Goal: Check status: Check status

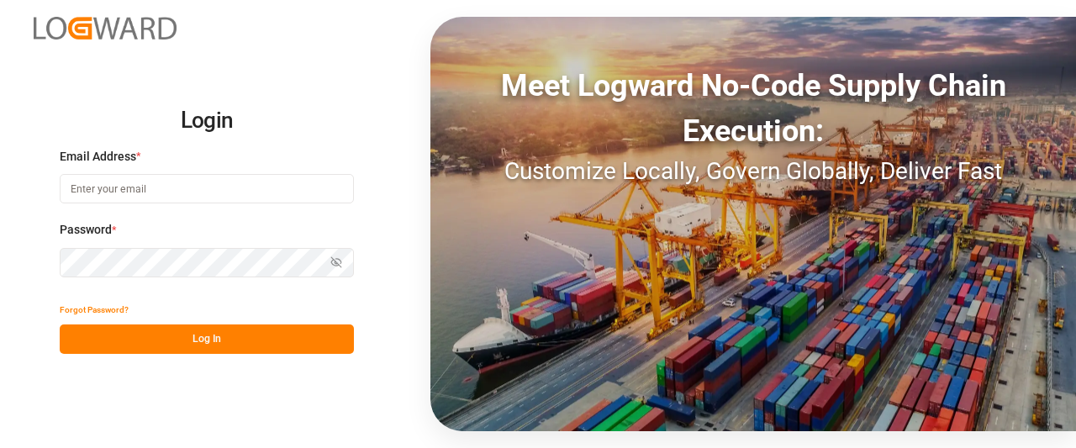
type input "[PERSON_NAME][EMAIL_ADDRESS][DATE][DOMAIN_NAME]"
click at [160, 349] on button "Log In" at bounding box center [207, 338] width 294 height 29
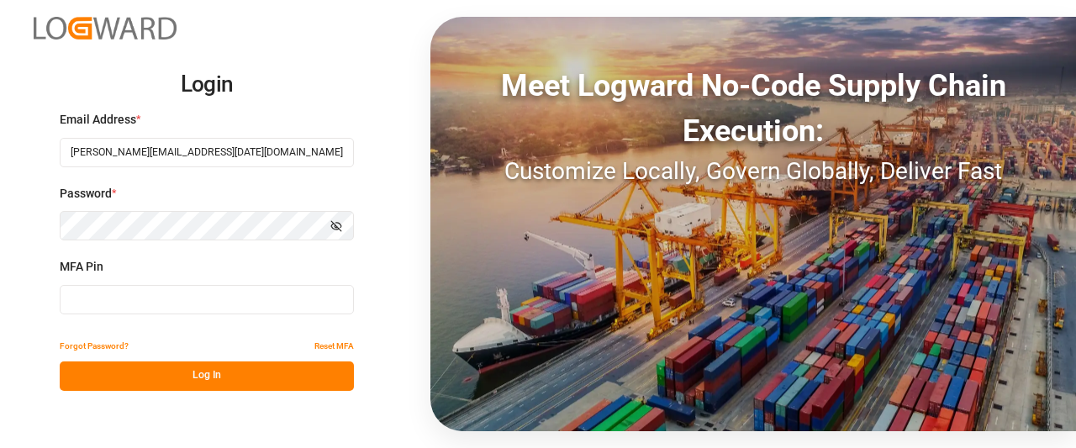
click at [137, 301] on input at bounding box center [207, 299] width 294 height 29
type input "895262"
click at [189, 376] on button "Log In" at bounding box center [207, 375] width 294 height 29
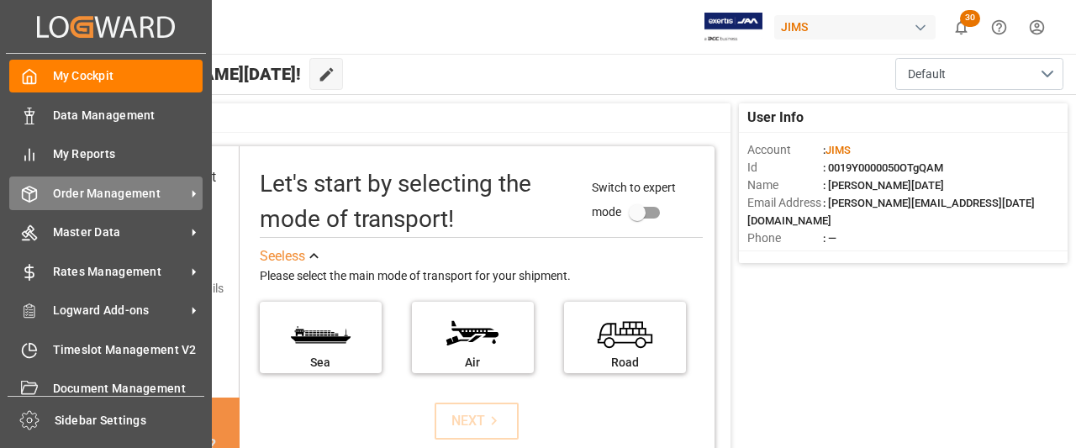
click at [102, 200] on span "Order Management" at bounding box center [119, 194] width 133 height 18
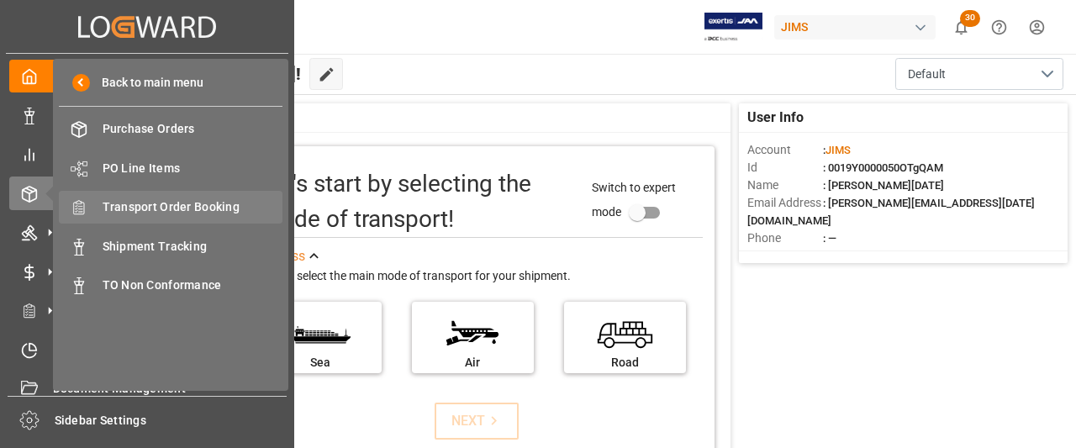
click at [170, 210] on span "Transport Order Booking" at bounding box center [193, 207] width 181 height 18
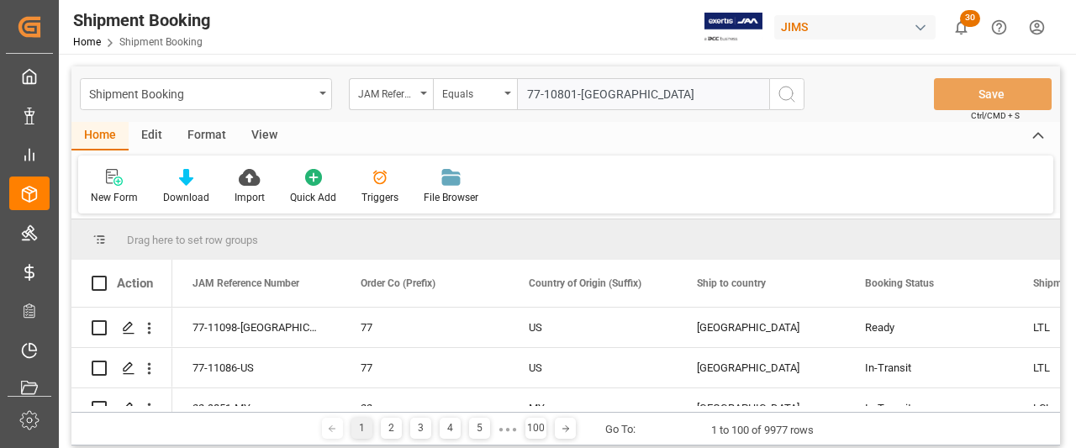
type input "77-10801-[GEOGRAPHIC_DATA]"
click at [787, 95] on icon "search button" at bounding box center [787, 94] width 20 height 20
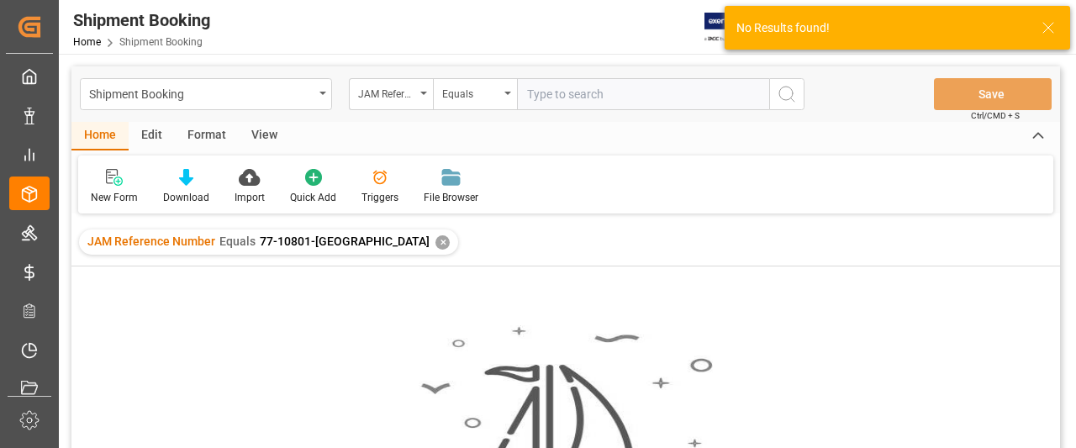
click at [435, 240] on div "✕" at bounding box center [442, 242] width 14 height 14
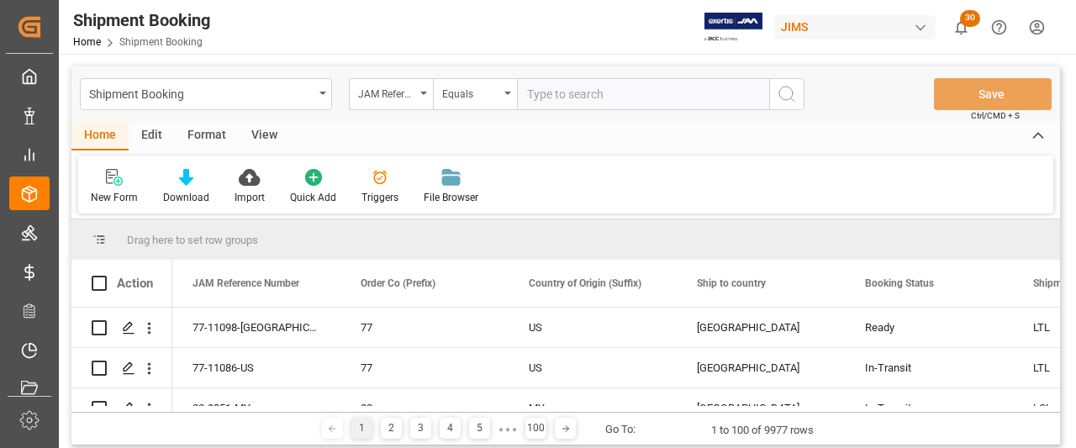
paste input "77-10801-[GEOGRAPHIC_DATA]"
click at [528, 92] on input "77-10801-[GEOGRAPHIC_DATA]" at bounding box center [643, 94] width 252 height 32
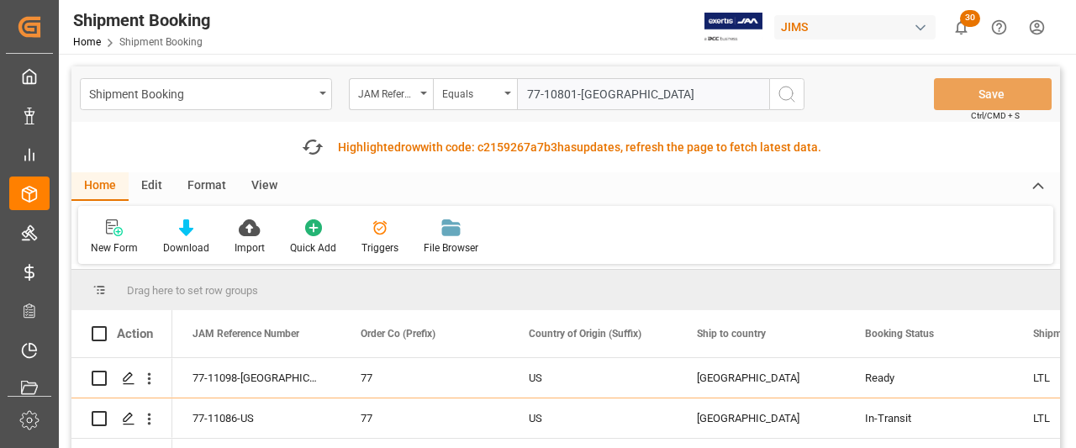
type input "77-10801-[GEOGRAPHIC_DATA]"
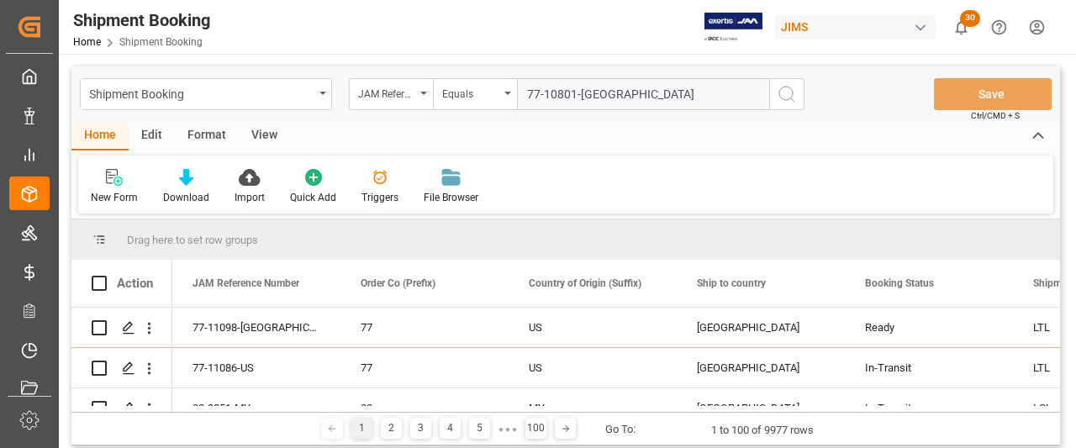
click at [794, 91] on icon "search button" at bounding box center [787, 94] width 20 height 20
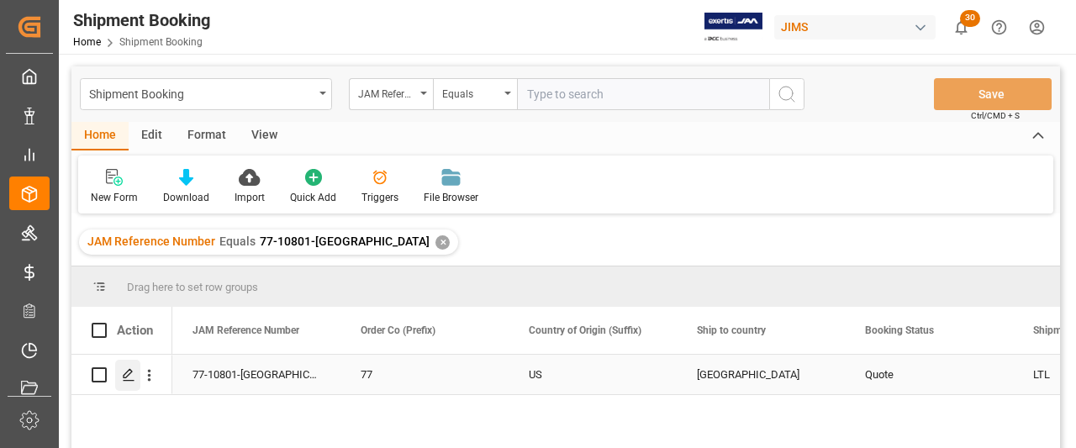
click at [127, 372] on polygon "Press SPACE to select this row." at bounding box center [128, 374] width 8 height 8
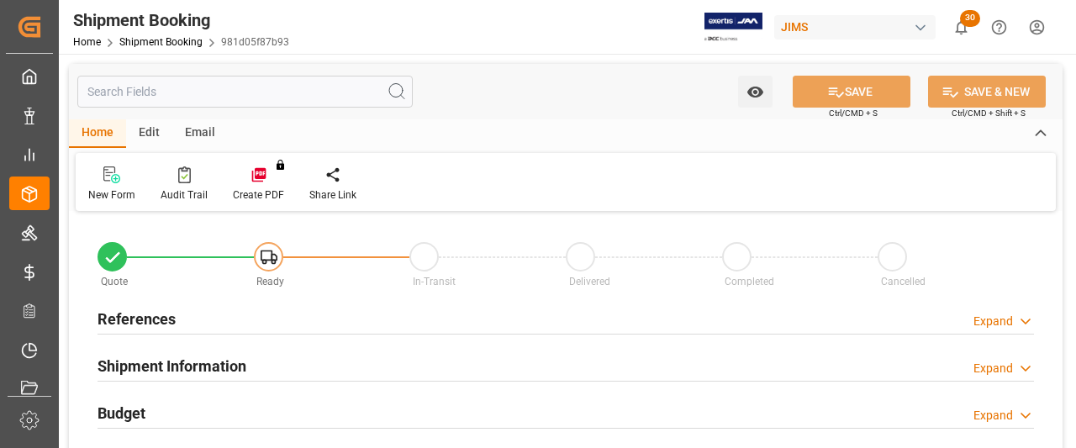
type input "0"
type input "[DATE]"
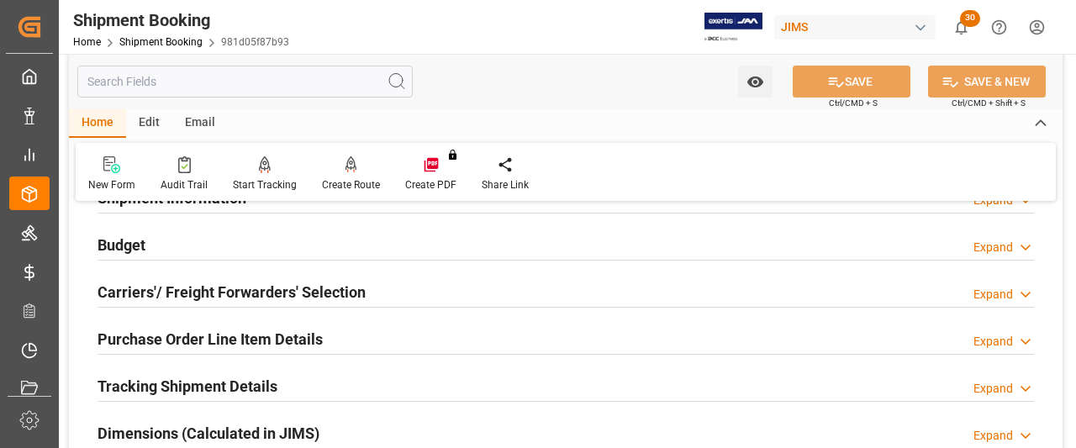
scroll to position [84, 0]
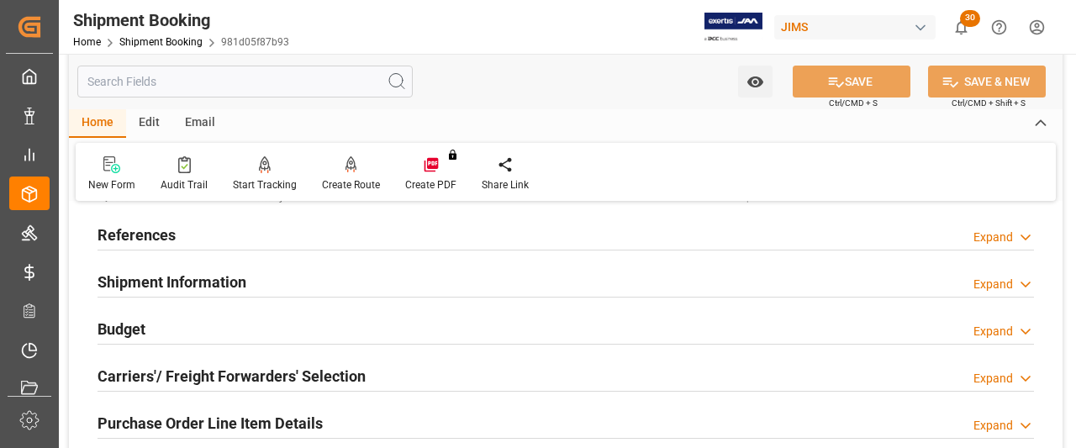
click at [113, 237] on h2 "References" at bounding box center [137, 235] width 78 height 23
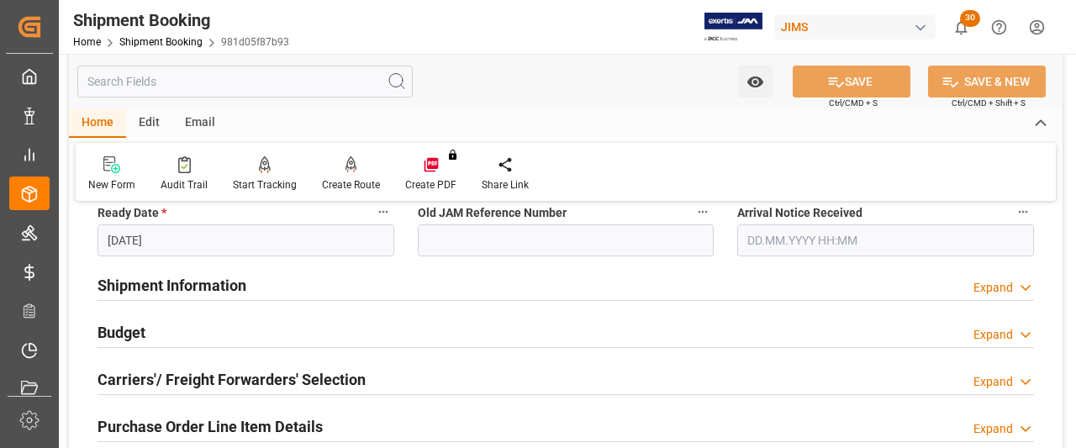
scroll to position [420, 0]
